Goal: Task Accomplishment & Management: Use online tool/utility

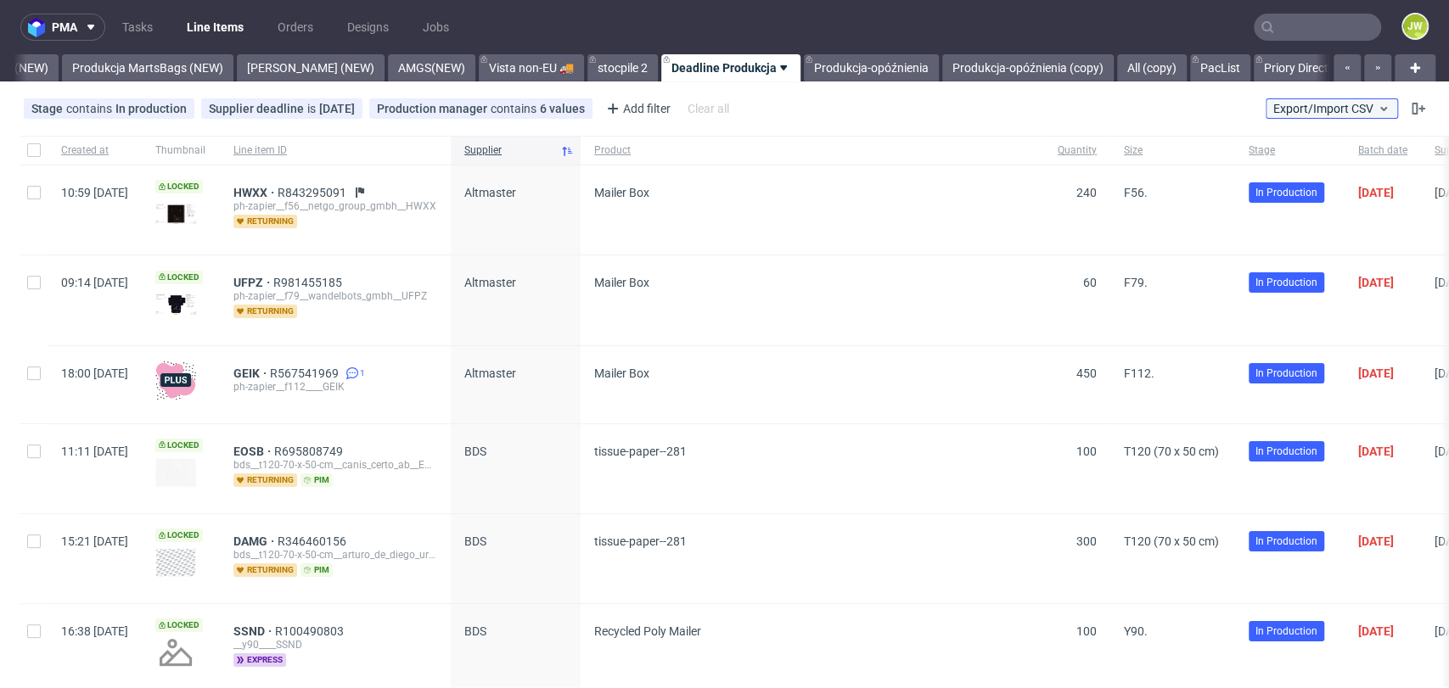
click at [1296, 110] on span "Export/Import CSV" at bounding box center [1331, 109] width 117 height 14
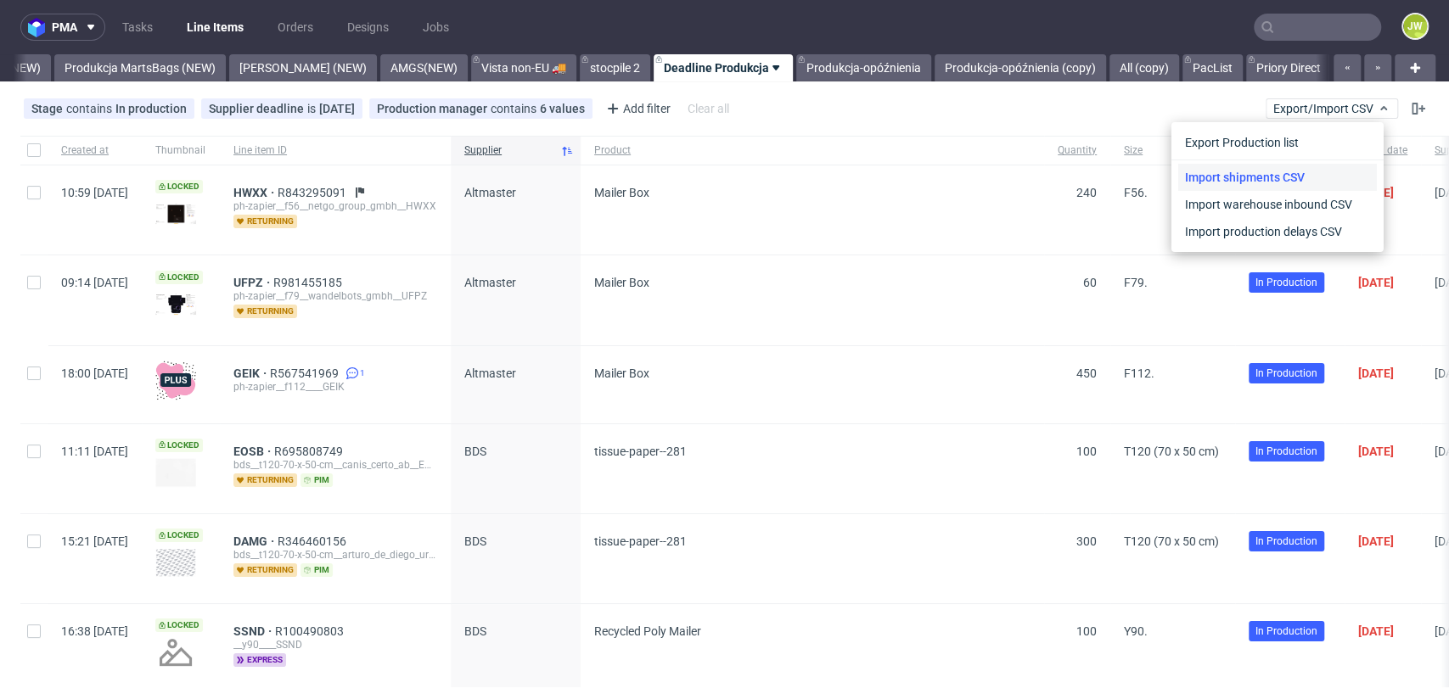
click at [1235, 175] on link "Import shipments CSV" at bounding box center [1277, 177] width 199 height 27
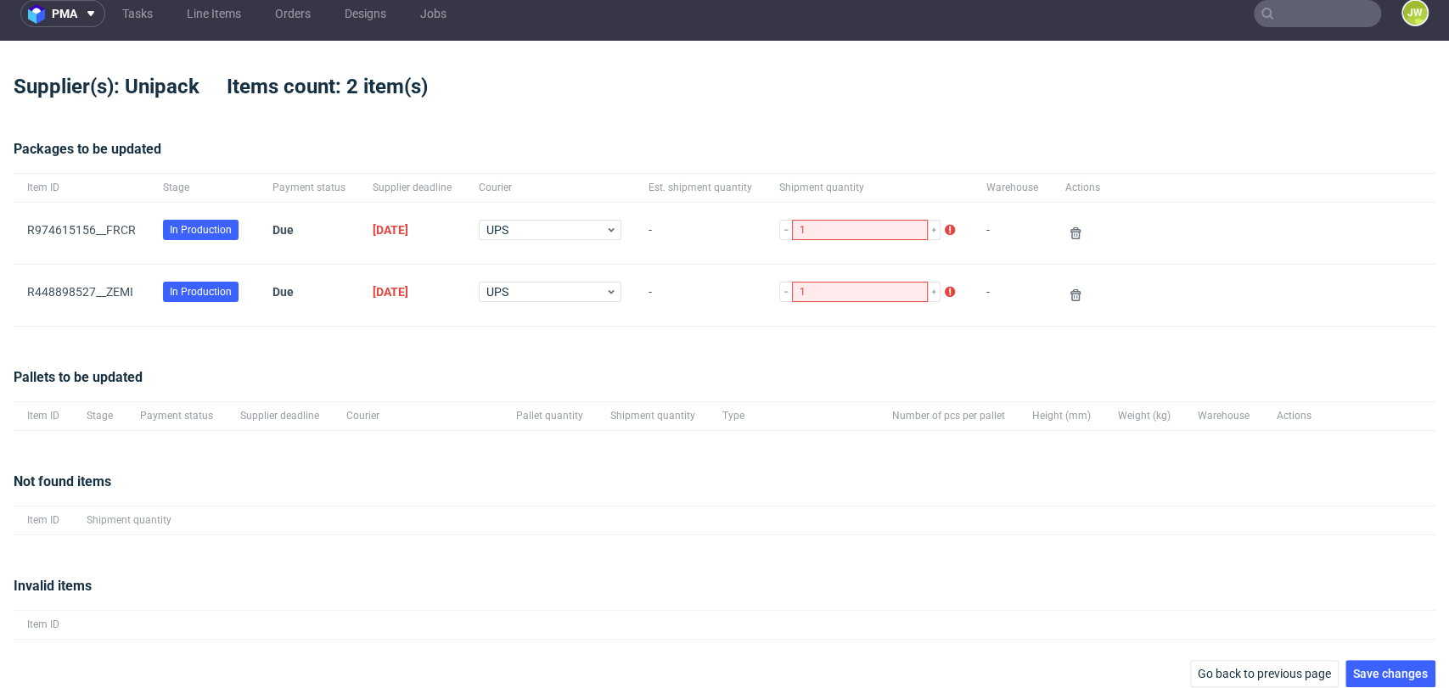
scroll to position [26, 0]
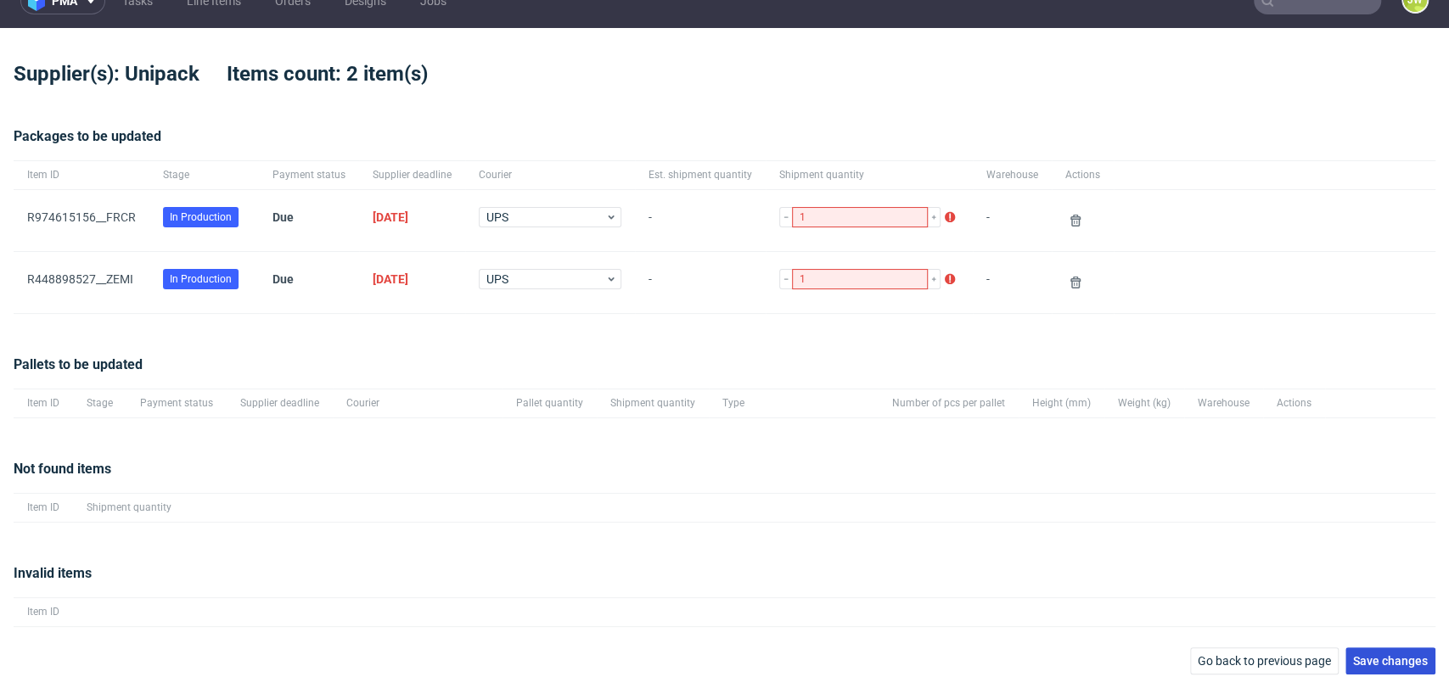
click at [1375, 668] on button "Save changes" at bounding box center [1391, 661] width 90 height 27
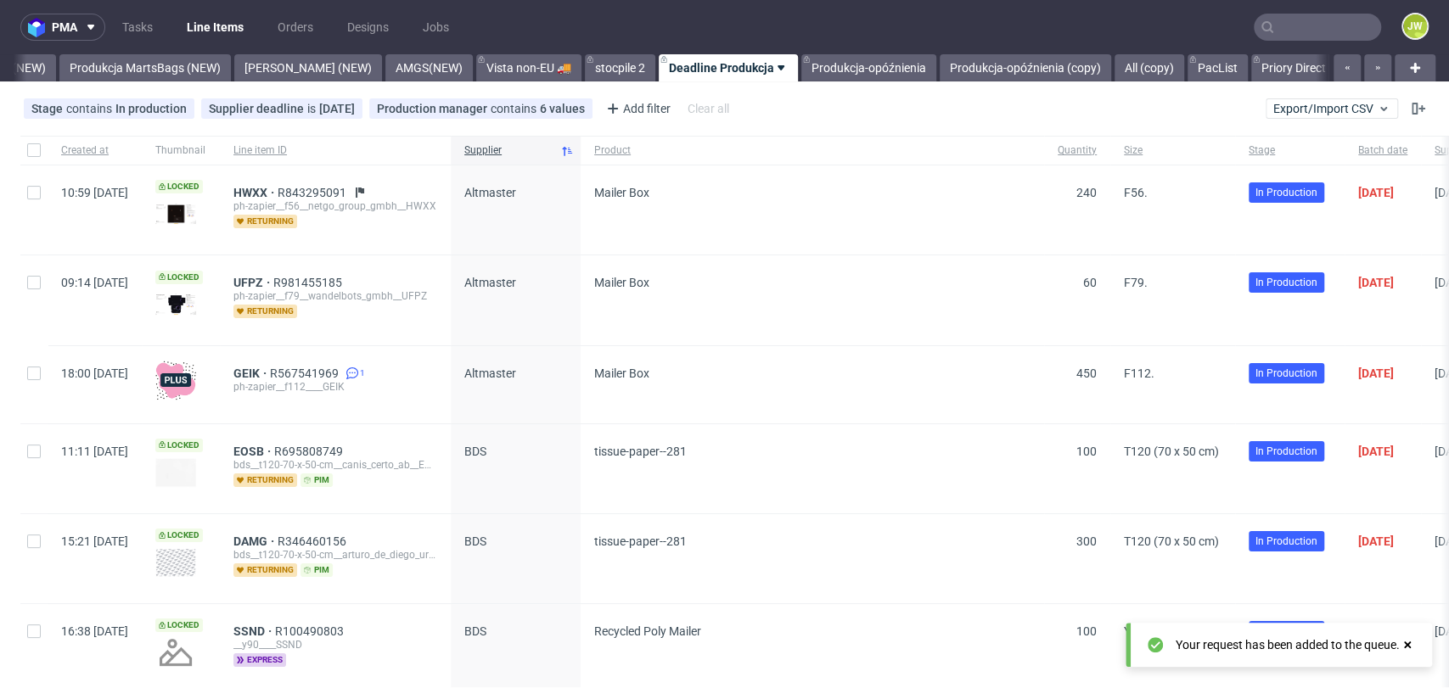
scroll to position [0, 4326]
